Goal: Use online tool/utility

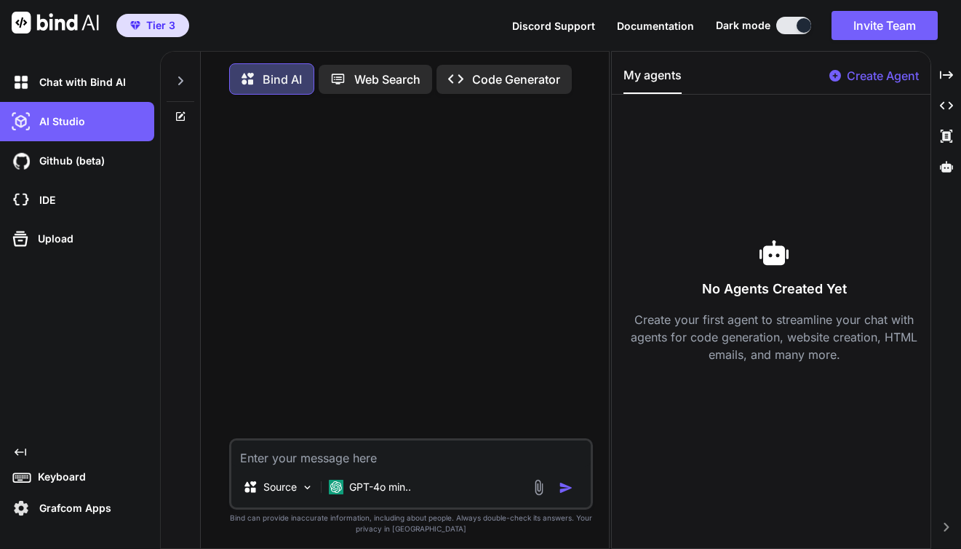
click at [408, 76] on p "Web Search" at bounding box center [387, 79] width 66 height 17
type textarea "x"
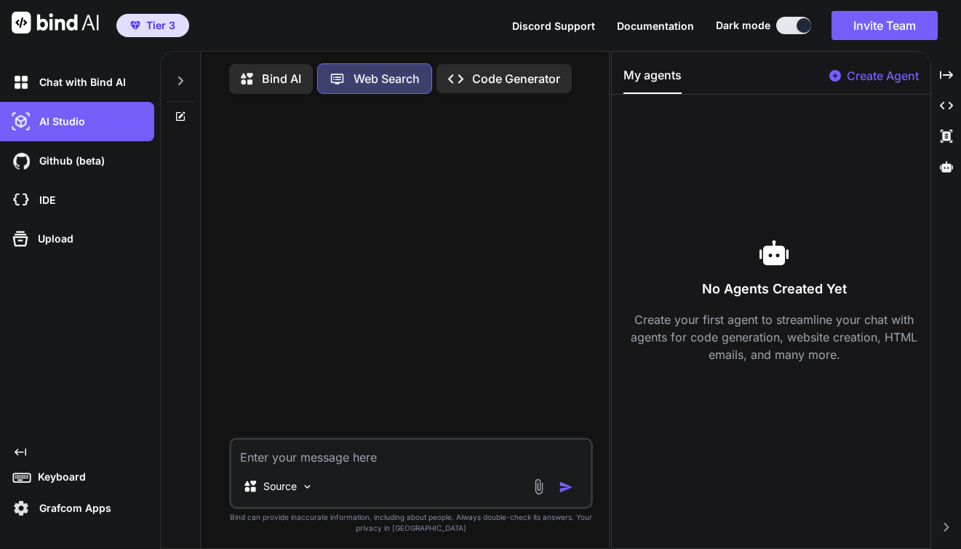
scroll to position [3, 0]
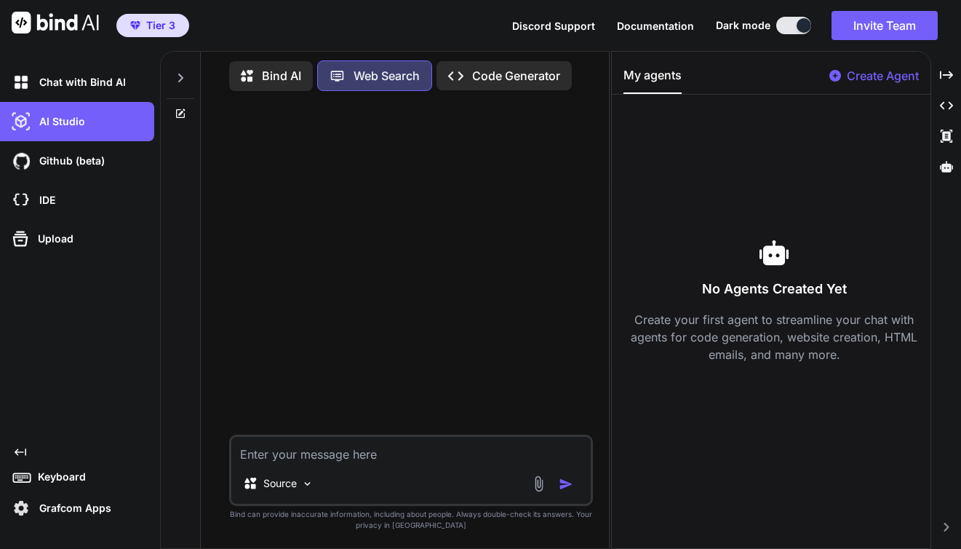
click at [499, 85] on div "Created with Pixso. Code Generator" at bounding box center [504, 75] width 135 height 29
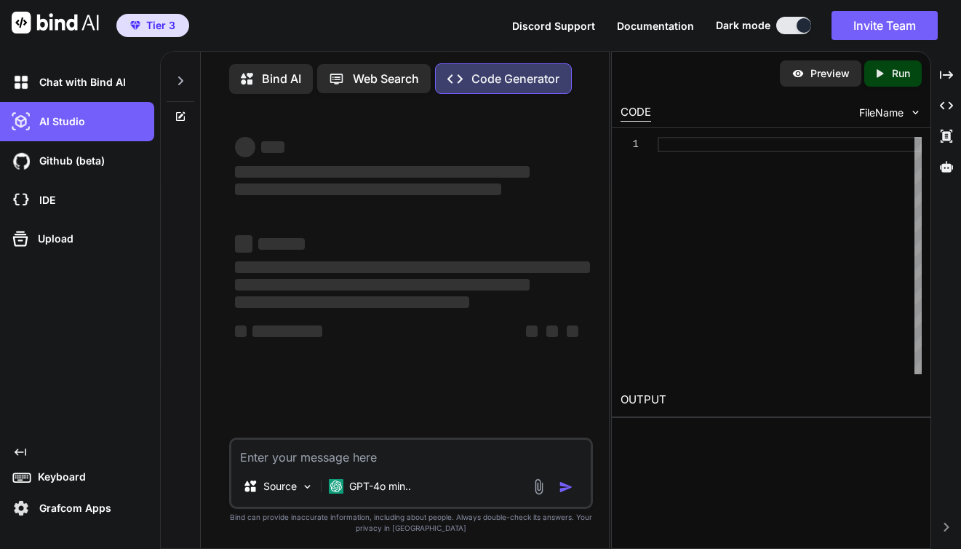
click at [31, 454] on div "Created with Pixso." at bounding box center [82, 452] width 146 height 12
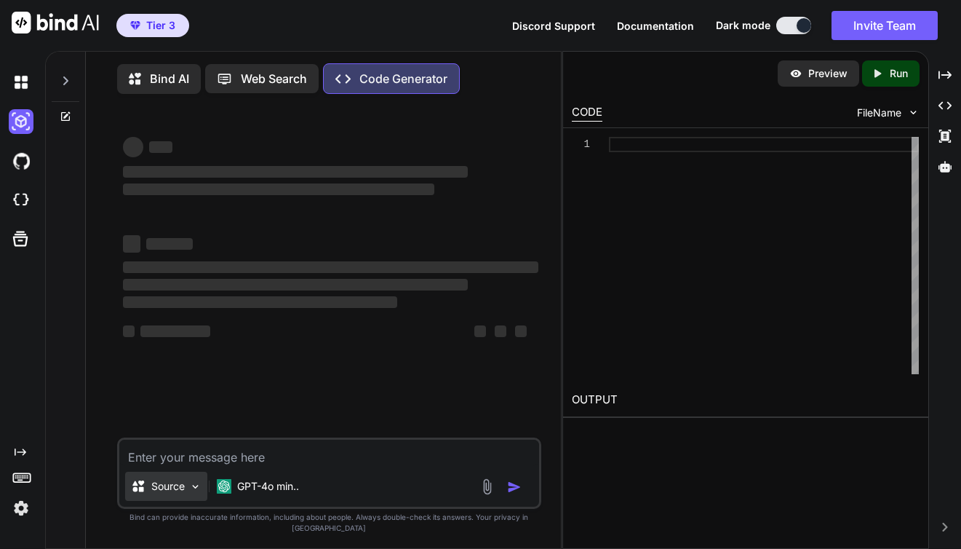
click at [198, 493] on img at bounding box center [195, 486] width 12 height 12
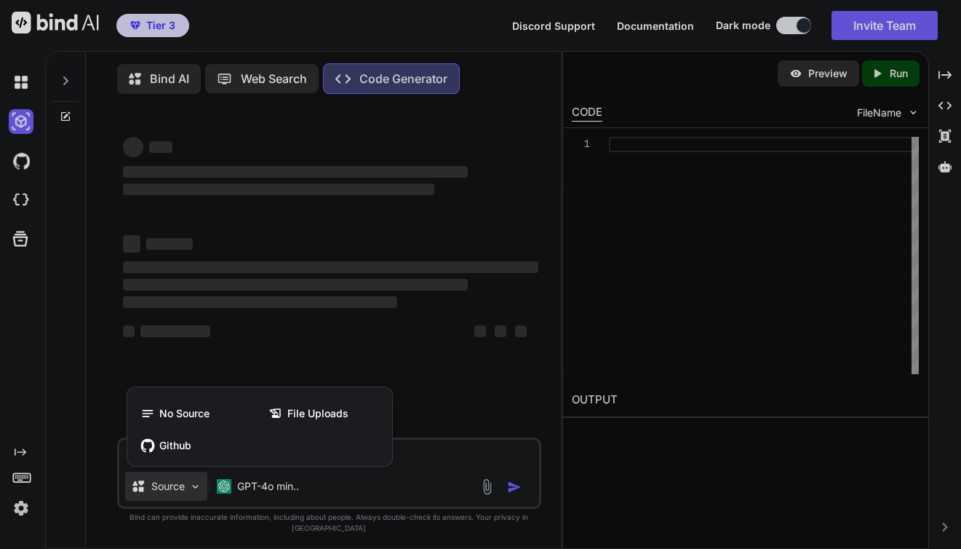
click at [198, 496] on div at bounding box center [480, 274] width 961 height 549
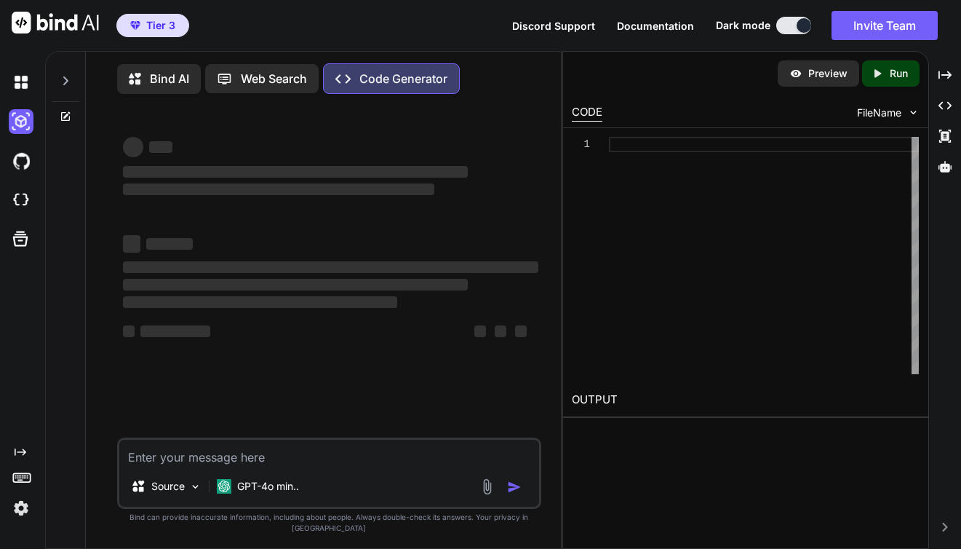
click at [265, 273] on span "‌" at bounding box center [331, 267] width 416 height 15
